Goal: Task Accomplishment & Management: Manage account settings

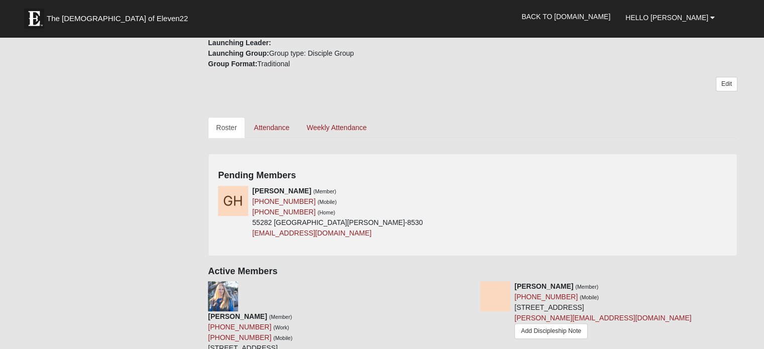
scroll to position [382, 0]
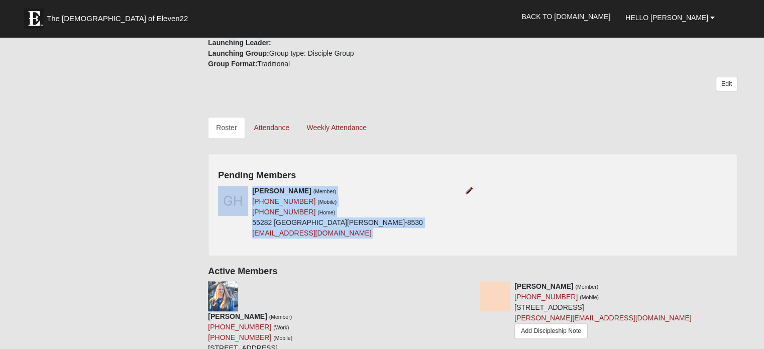
drag, startPoint x: 474, startPoint y: 178, endPoint x: 467, endPoint y: 175, distance: 7.9
click at [467, 186] on div "[PERSON_NAME] (Member) [PHONE_NUMBER] (Mobile) [PHONE_NUMBER] (Home) [STREET_AD…" at bounding box center [472, 216] width 524 height 60
click at [467, 187] on link at bounding box center [469, 191] width 7 height 8
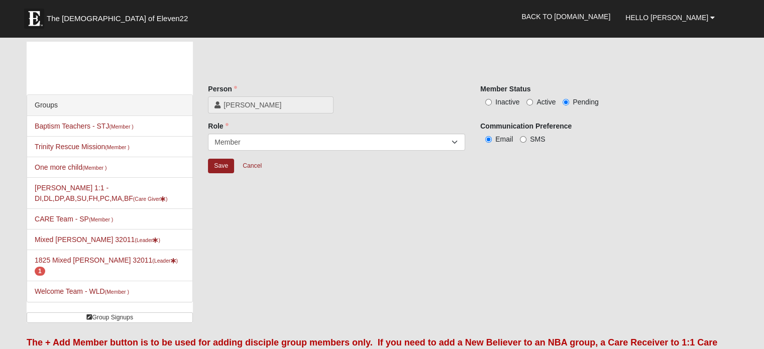
click at [547, 98] on span "Active" at bounding box center [546, 102] width 19 height 8
click at [533, 99] on input "Active" at bounding box center [529, 102] width 7 height 7
radio input "true"
click at [223, 162] on input "Save" at bounding box center [221, 166] width 26 height 15
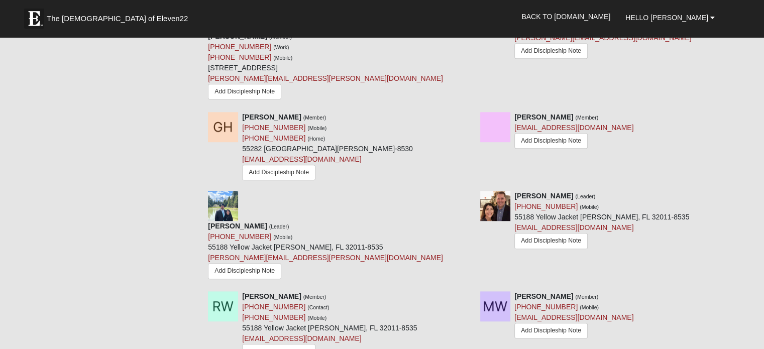
scroll to position [550, 0]
click at [490, 291] on img at bounding box center [495, 306] width 30 height 30
